Goal: Use online tool/utility: Utilize a website feature to perform a specific function

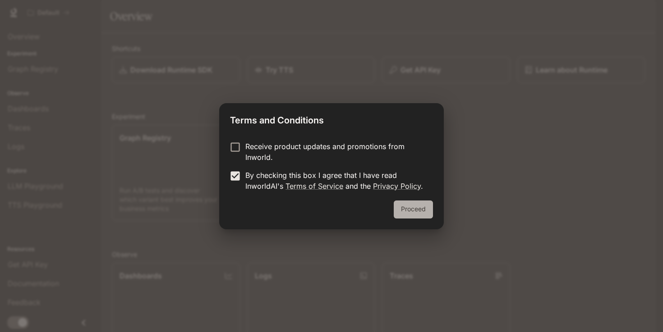
click at [404, 210] on button "Proceed" at bounding box center [413, 210] width 39 height 18
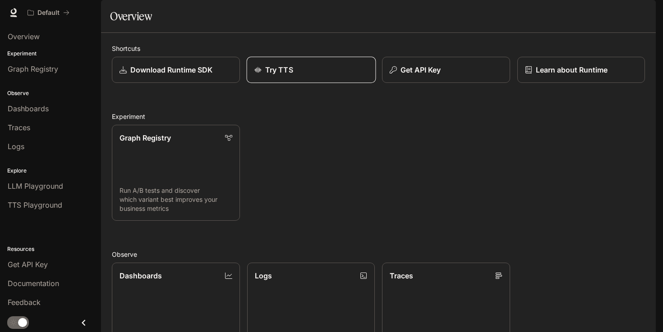
click at [294, 83] on link "Try TTS" at bounding box center [310, 70] width 129 height 27
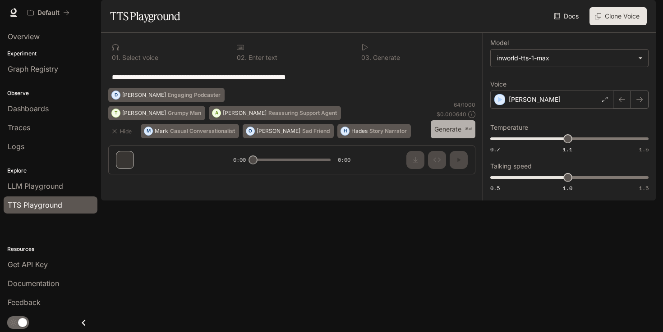
click at [445, 139] on button "Generate ⌘⏎" at bounding box center [453, 129] width 45 height 18
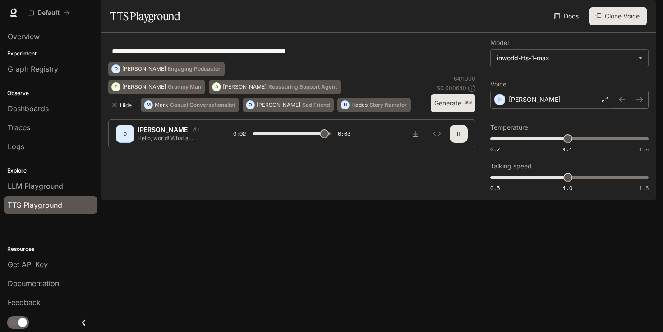
type input "*"
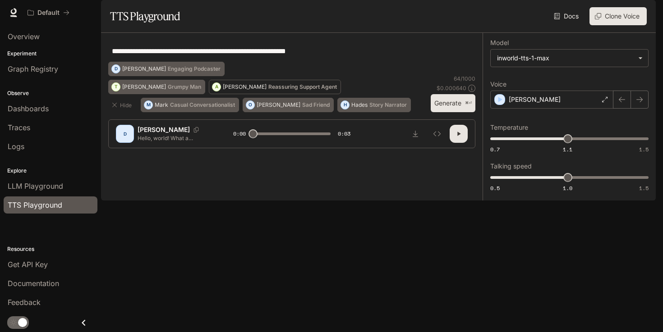
click at [268, 90] on p "Reassuring Support Agent" at bounding box center [302, 86] width 69 height 5
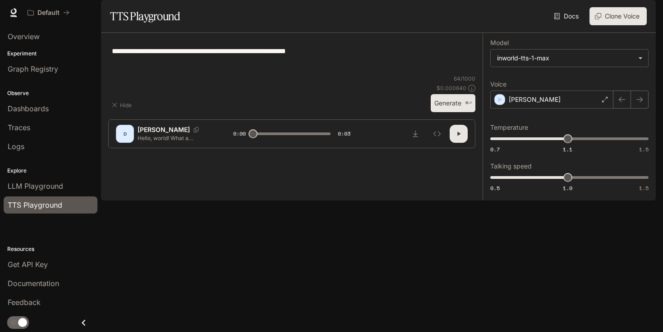
type textarea "**********"
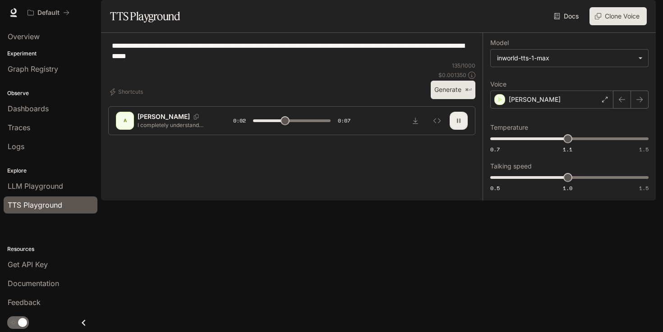
click at [453, 130] on button "button" at bounding box center [459, 121] width 18 height 18
click at [569, 109] on div "[PERSON_NAME]" at bounding box center [551, 100] width 123 height 18
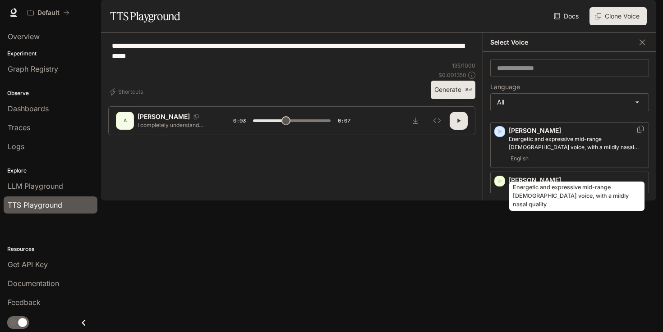
scroll to position [69, 0]
click at [583, 150] on p "Energetic and expressive mid-range [DEMOGRAPHIC_DATA] voice, with a mildly nasa…" at bounding box center [577, 141] width 136 height 16
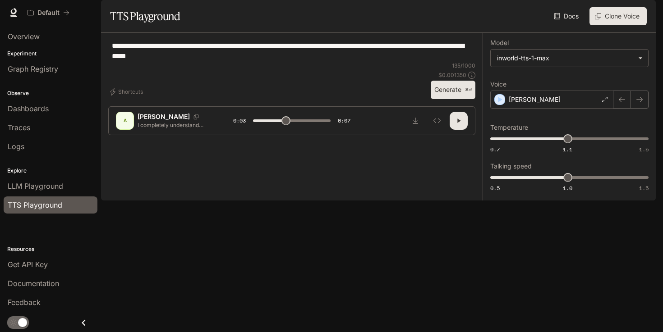
click at [451, 99] on button "Generate ⌘⏎" at bounding box center [453, 90] width 45 height 18
click at [459, 124] on icon "button" at bounding box center [458, 120] width 7 height 7
click at [551, 89] on body "**********" at bounding box center [331, 166] width 663 height 332
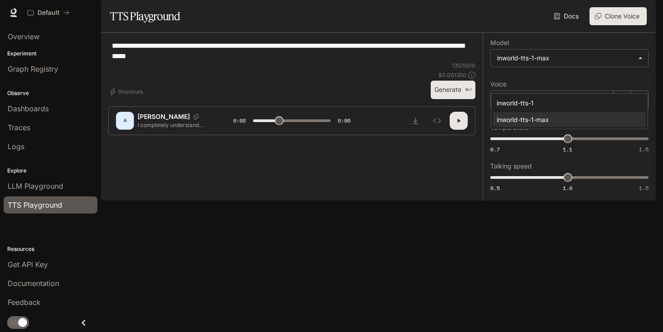
click at [543, 232] on div at bounding box center [331, 166] width 663 height 332
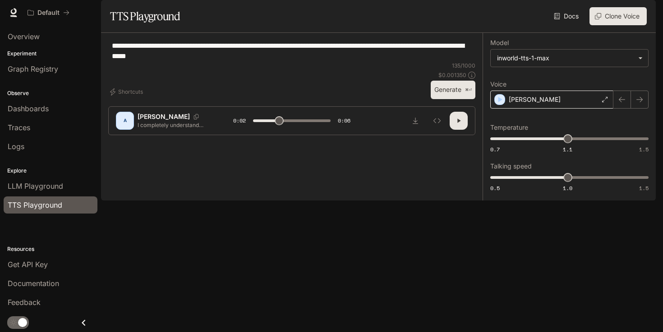
click at [565, 109] on div "[PERSON_NAME]" at bounding box center [551, 100] width 123 height 18
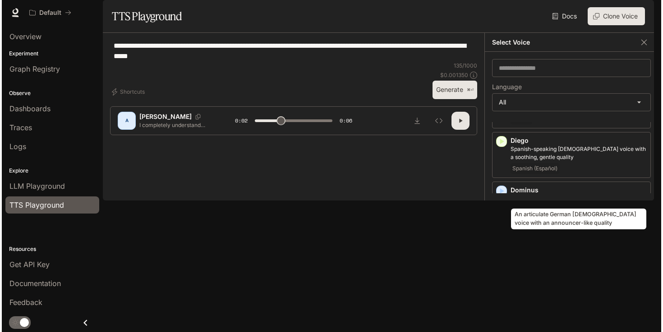
scroll to position [0, 0]
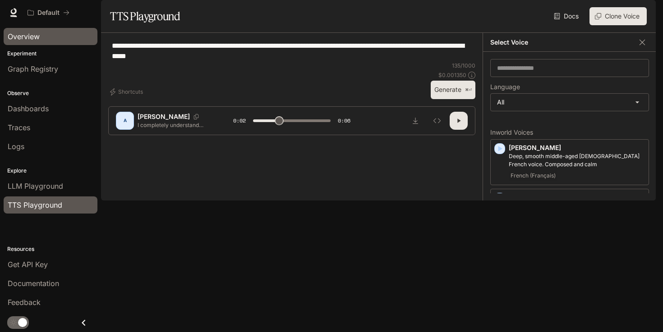
type input "***"
click at [36, 38] on span "Overview" at bounding box center [24, 36] width 32 height 11
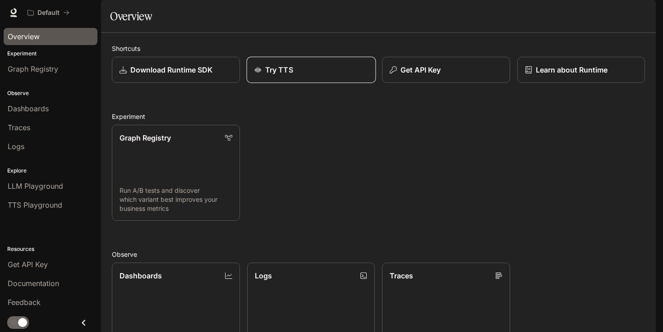
click at [294, 75] on div "Try TTS" at bounding box center [311, 69] width 114 height 11
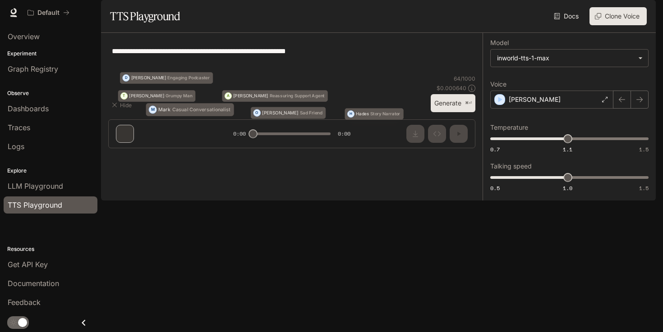
type textarea "**********"
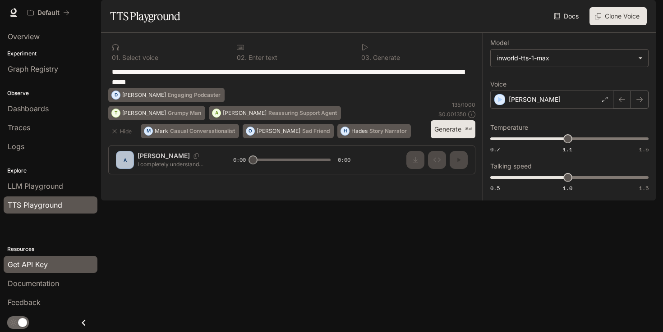
click at [41, 271] on link "Get API Key" at bounding box center [51, 264] width 94 height 17
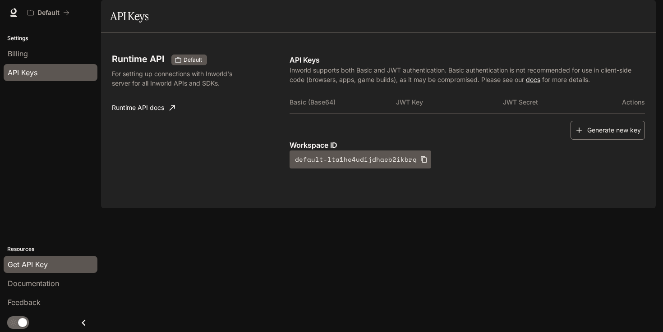
click at [594, 140] on button "Generate new key" at bounding box center [607, 130] width 74 height 19
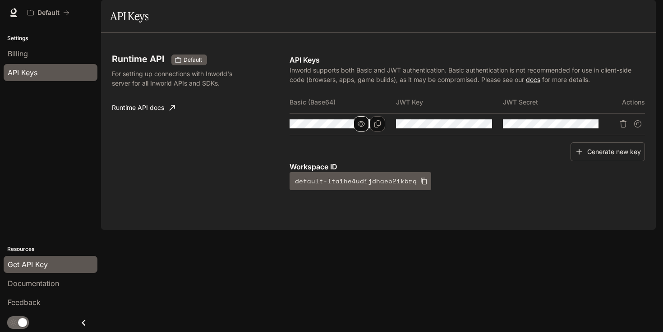
click at [363, 128] on icon "button" at bounding box center [361, 123] width 7 height 7
click at [377, 128] on icon "Copy Basic (Base64)" at bounding box center [377, 123] width 7 height 7
click at [372, 132] on button "Copy Basic (Base64)" at bounding box center [377, 123] width 15 height 15
click at [45, 53] on div "Billing" at bounding box center [51, 53] width 86 height 11
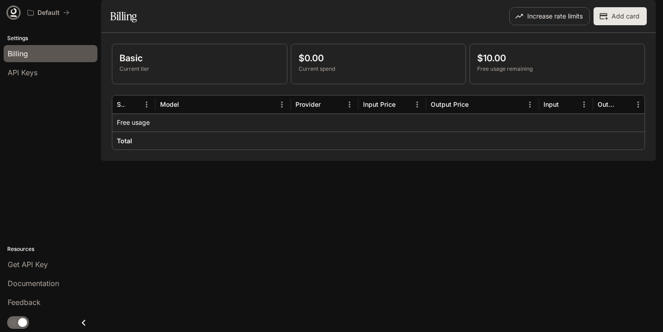
click at [14, 12] on icon at bounding box center [13, 12] width 9 height 9
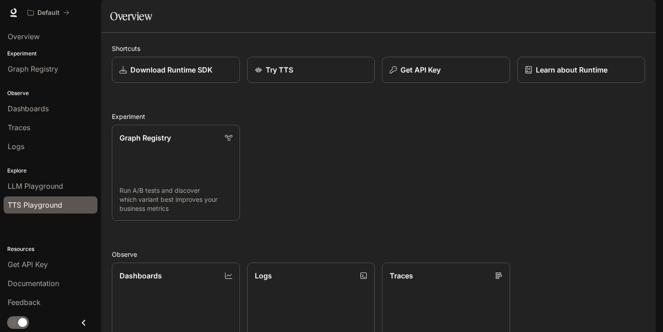
click at [48, 203] on span "TTS Playground" at bounding box center [35, 205] width 55 height 11
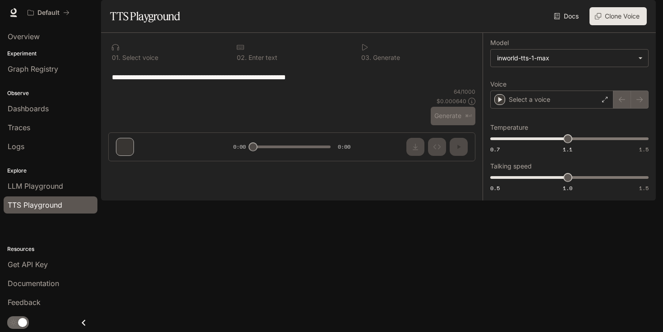
type textarea "**********"
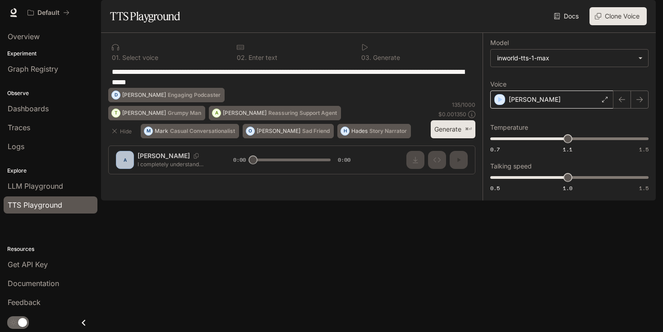
click at [537, 109] on div "[PERSON_NAME]" at bounding box center [551, 100] width 123 height 18
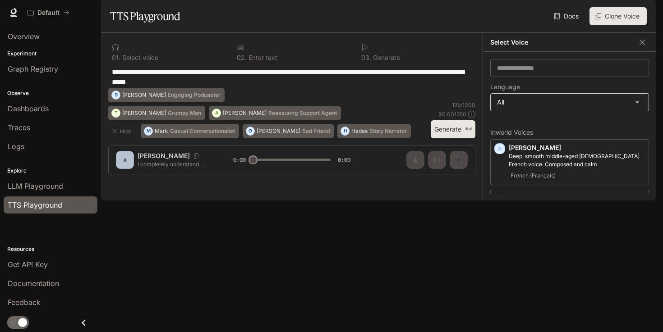
click at [542, 125] on body "**********" at bounding box center [331, 166] width 663 height 332
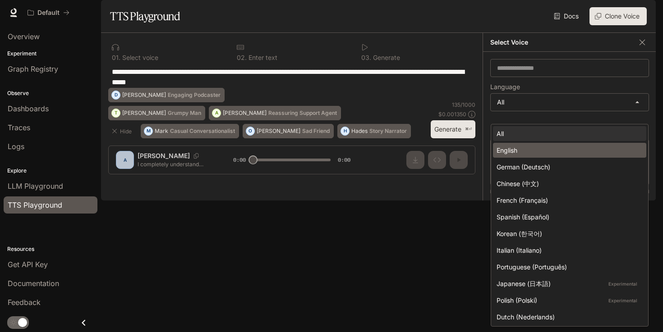
click at [548, 150] on div "English" at bounding box center [567, 150] width 142 height 9
type input "*****"
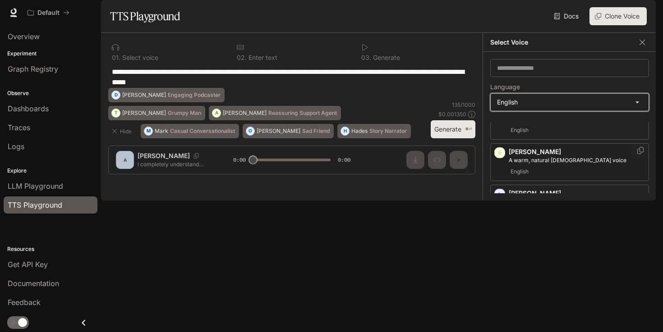
scroll to position [63, 0]
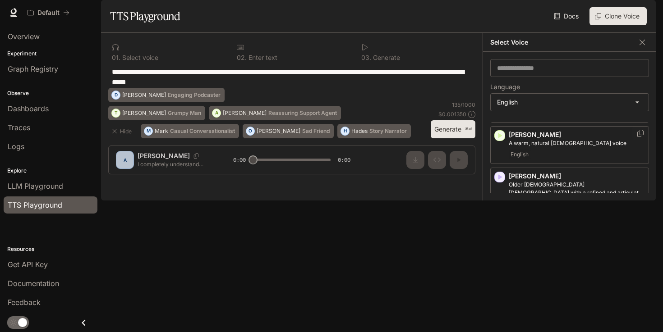
click at [500, 140] on icon "button" at bounding box center [499, 135] width 9 height 9
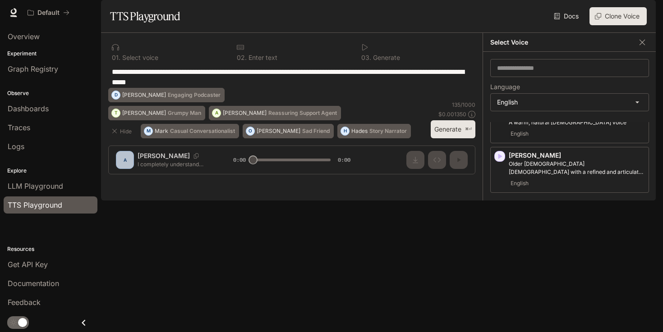
scroll to position [88, 0]
click at [503, 206] on icon "button" at bounding box center [499, 201] width 9 height 9
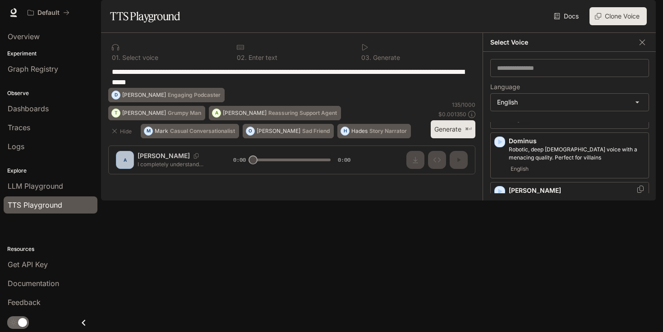
scroll to position [242, 0]
click at [500, 193] on icon "button" at bounding box center [499, 188] width 9 height 9
click at [503, 197] on icon "button" at bounding box center [499, 192] width 9 height 9
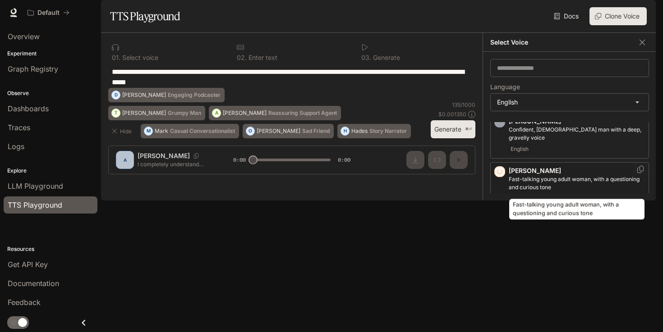
scroll to position [560, 0]
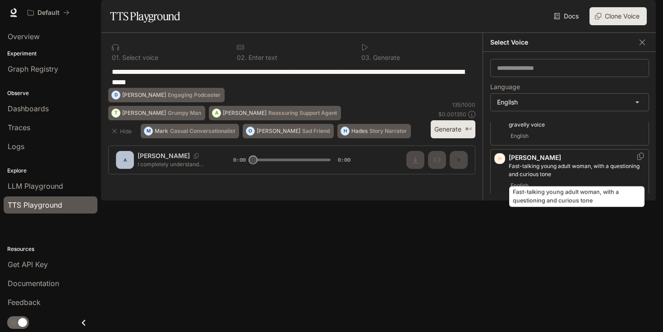
click at [557, 172] on p "Fast-talking young adult woman, with a questioning and curious tone" at bounding box center [577, 170] width 136 height 16
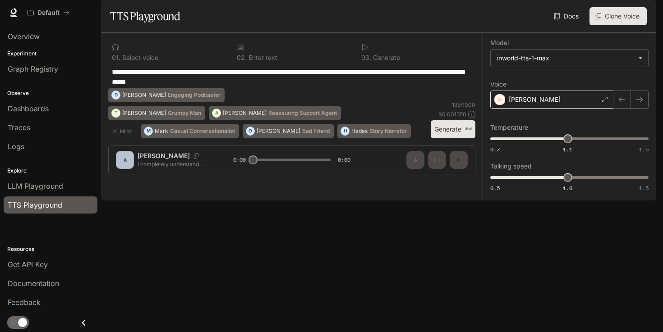
click at [522, 104] on p "[PERSON_NAME]" at bounding box center [535, 99] width 52 height 9
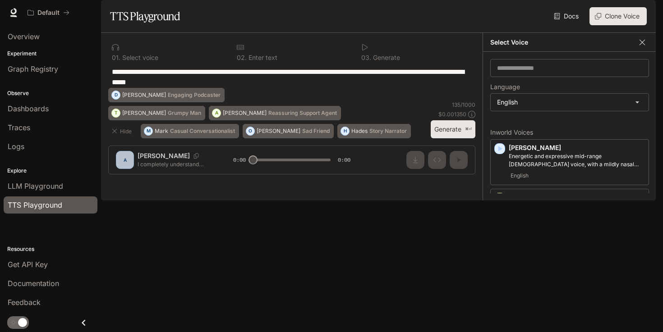
click at [641, 47] on icon "button" at bounding box center [642, 42] width 9 height 9
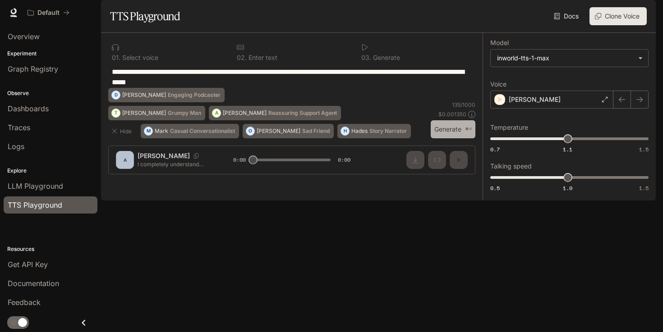
click at [454, 139] on button "Generate ⌘⏎" at bounding box center [453, 129] width 45 height 18
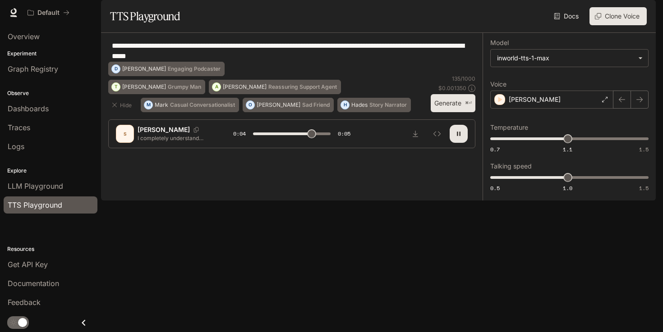
click at [458, 138] on icon "button" at bounding box center [458, 133] width 7 height 7
type input "***"
